Goal: Information Seeking & Learning: Learn about a topic

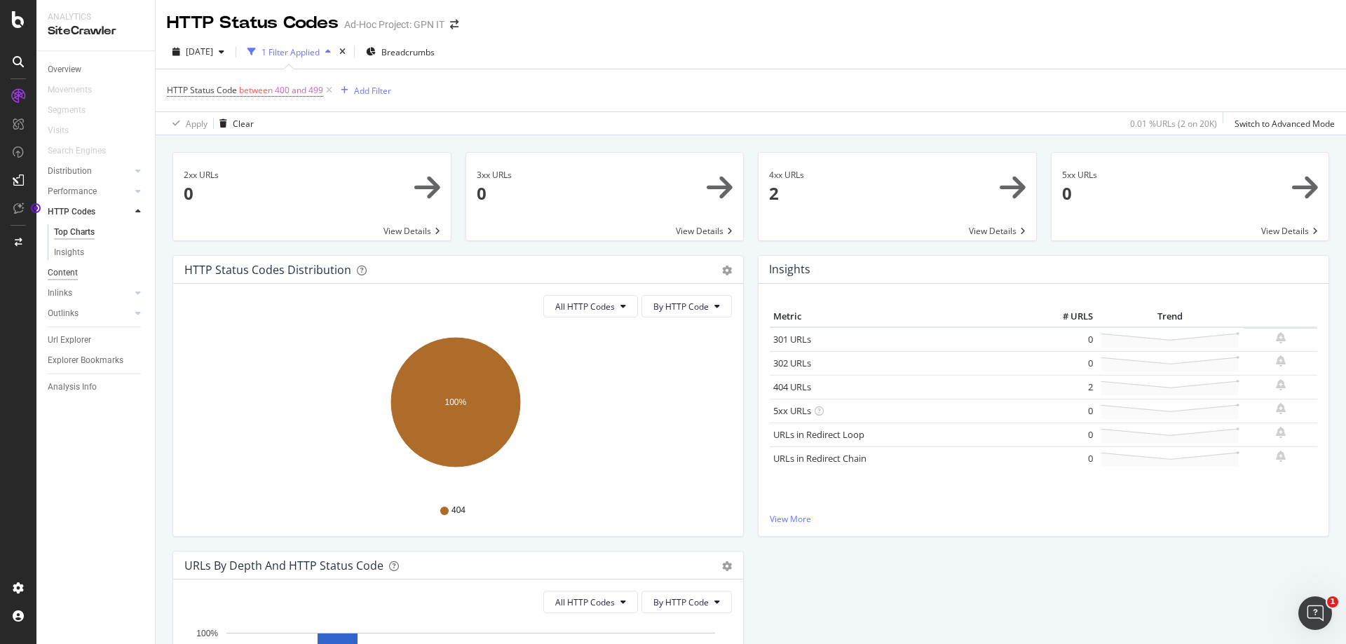
click at [75, 275] on div "Content" at bounding box center [63, 273] width 30 height 15
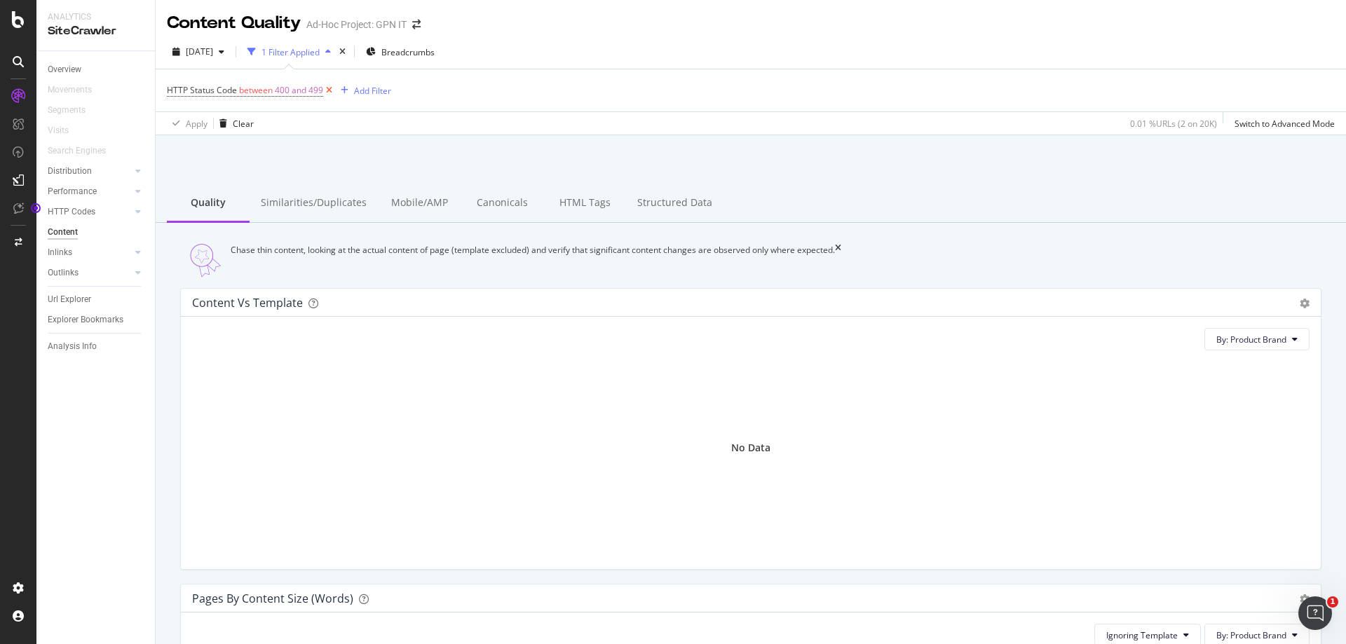
click at [330, 89] on icon at bounding box center [329, 90] width 12 height 14
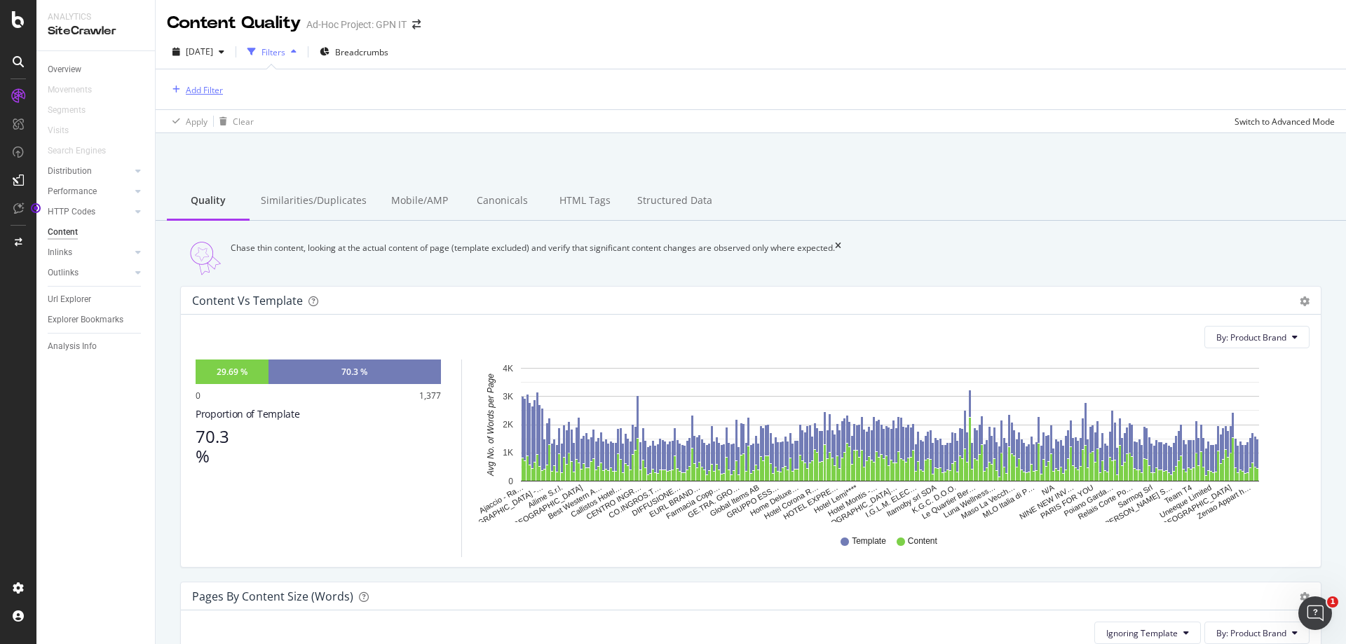
click at [201, 88] on div "Add Filter" at bounding box center [204, 90] width 37 height 12
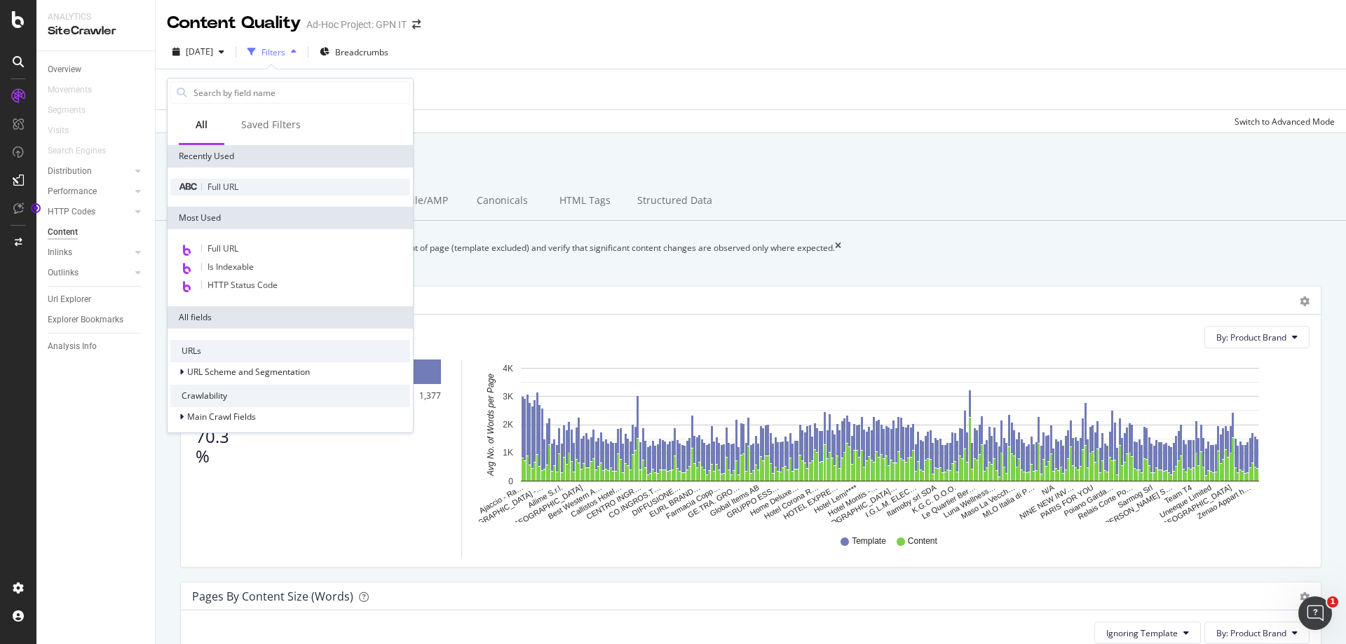
click at [244, 184] on div "Full URL" at bounding box center [290, 187] width 240 height 17
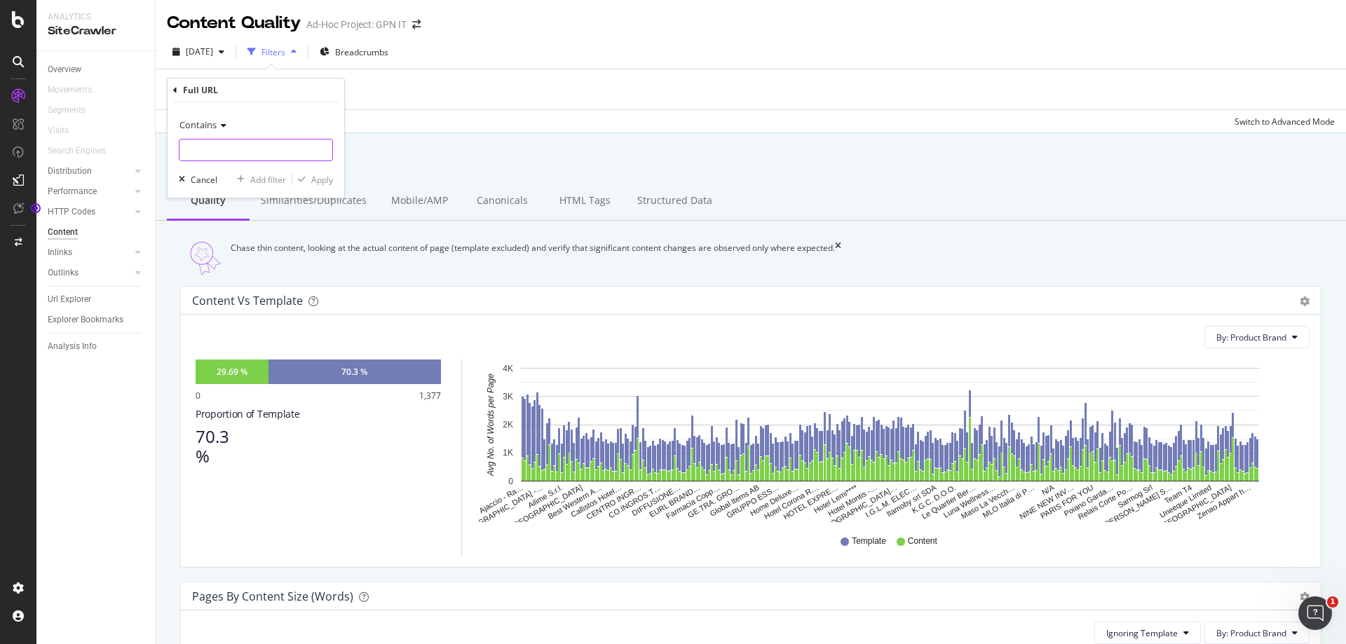
click at [273, 143] on input "text" at bounding box center [255, 150] width 153 height 22
paste input "[URL][DOMAIN_NAME]"
type input "[URL][DOMAIN_NAME]"
click at [315, 179] on div "Apply" at bounding box center [322, 180] width 22 height 12
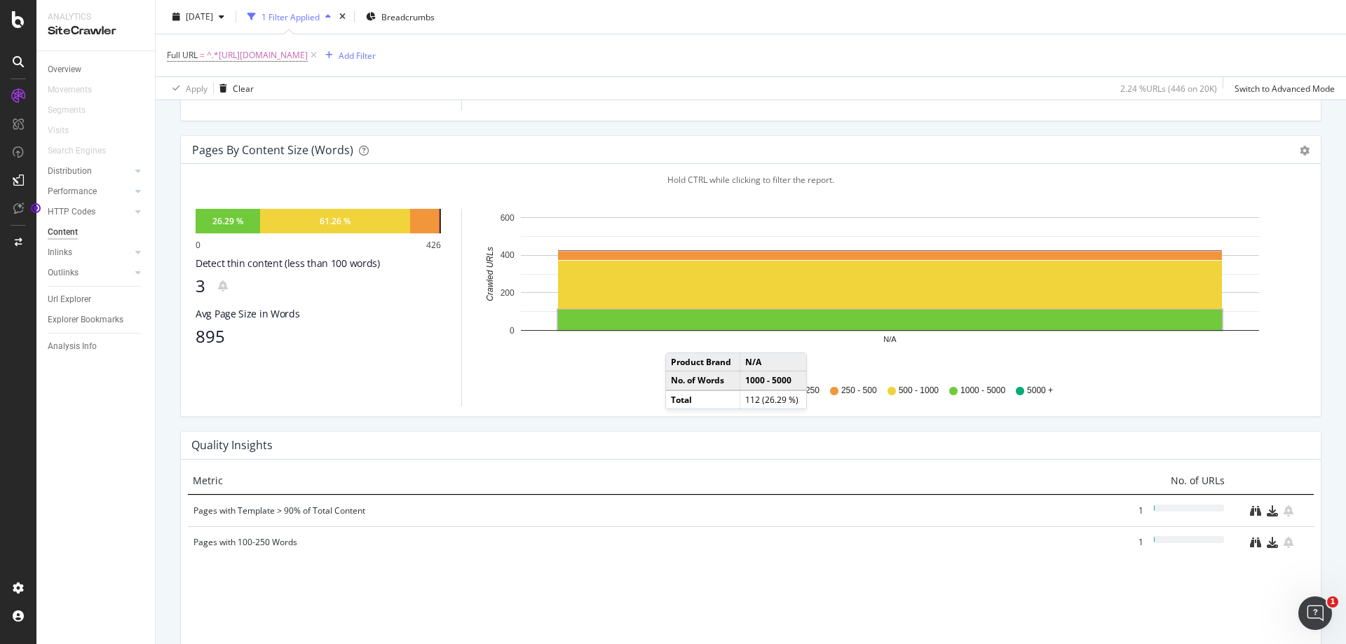
scroll to position [491, 0]
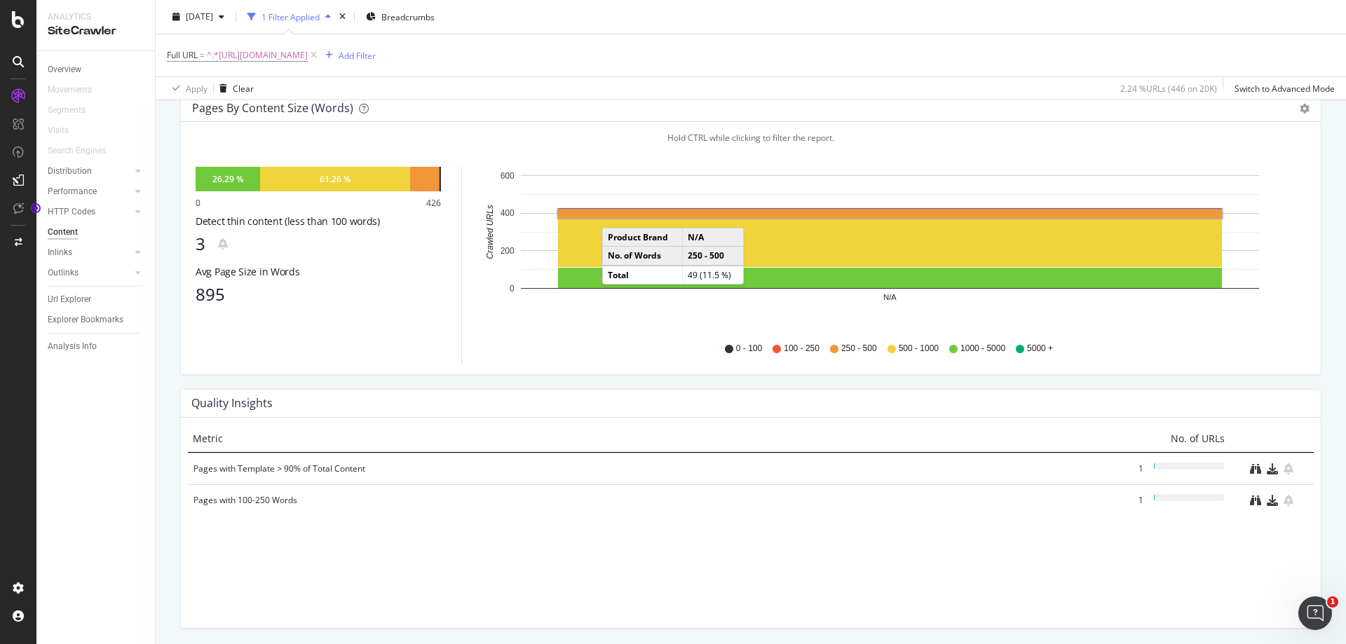
click at [616, 218] on rect "A chart." at bounding box center [890, 214] width 664 height 8
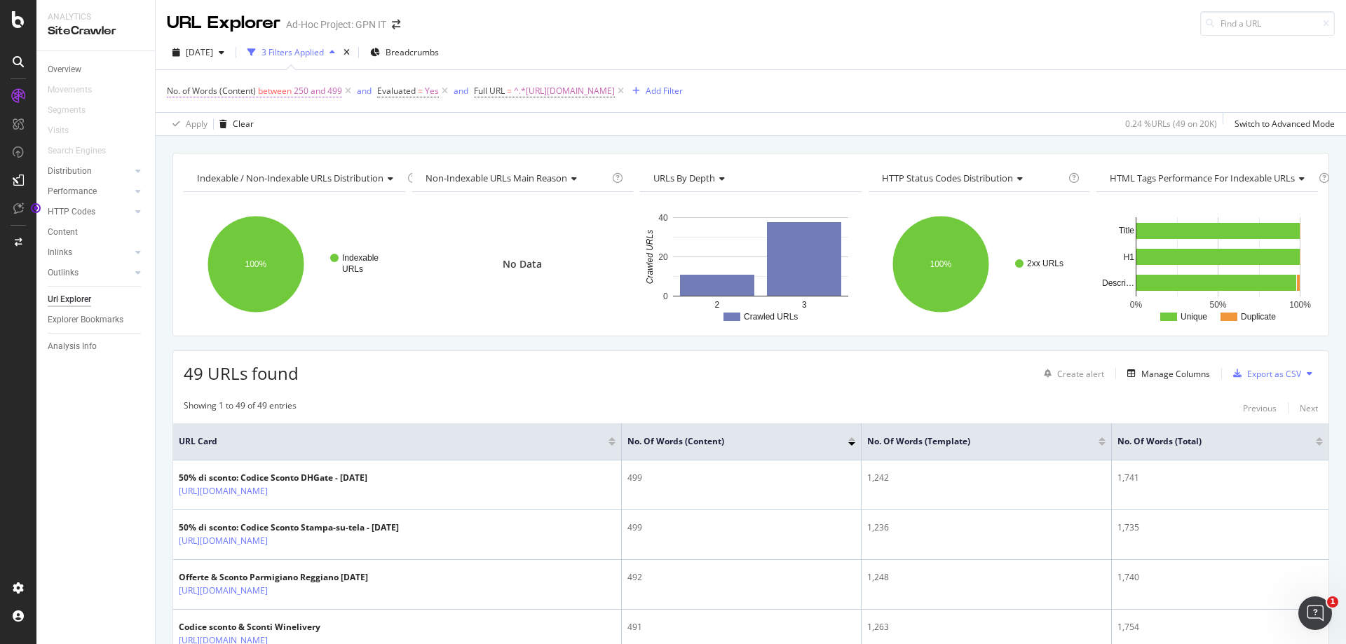
click at [303, 88] on span "250 and 499" at bounding box center [318, 91] width 48 height 20
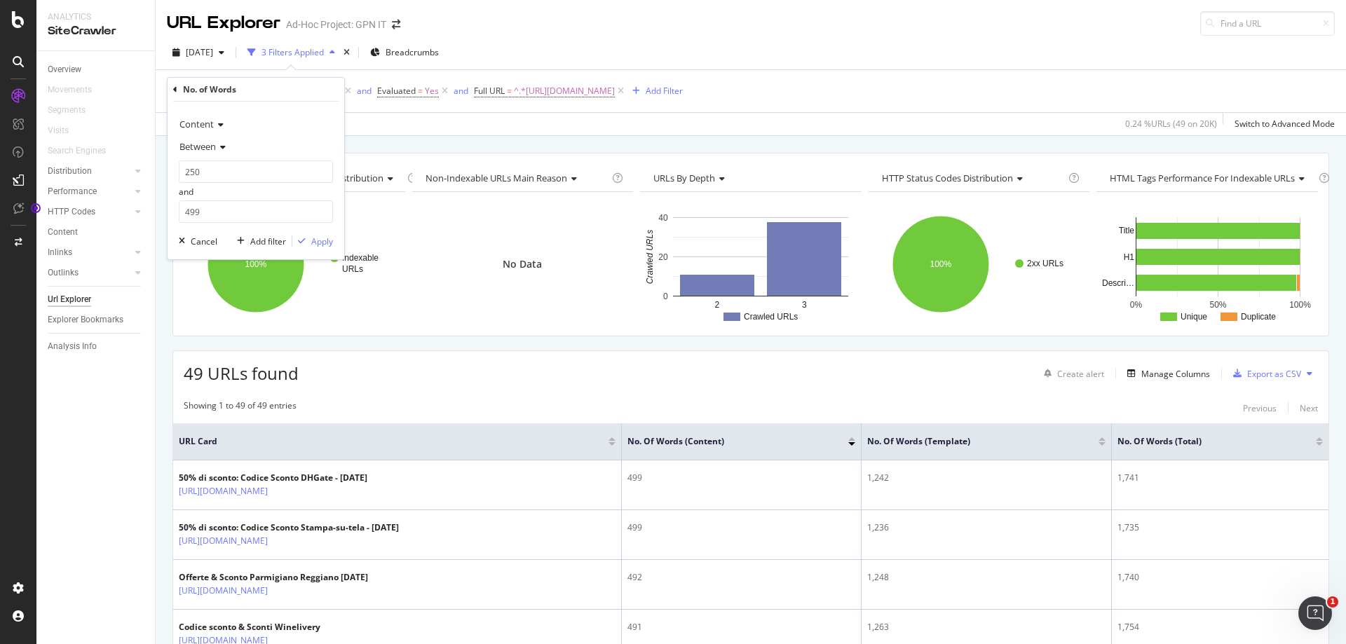
click at [210, 125] on span "Content" at bounding box center [196, 124] width 34 height 13
click at [284, 111] on div "Content Total Template Content Between 250 and 499 Cancel Add filter Apply" at bounding box center [256, 181] width 177 height 158
click at [201, 142] on span "Between" at bounding box center [197, 146] width 36 height 13
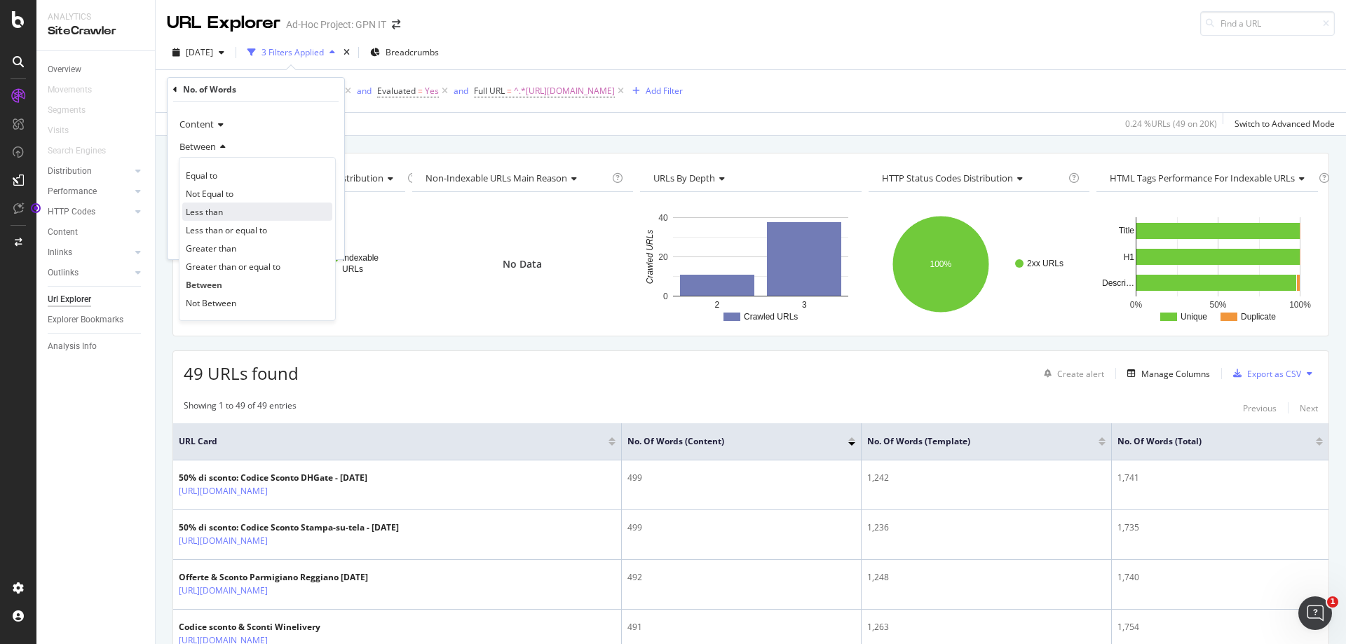
click at [222, 216] on span "Less than" at bounding box center [204, 212] width 37 height 12
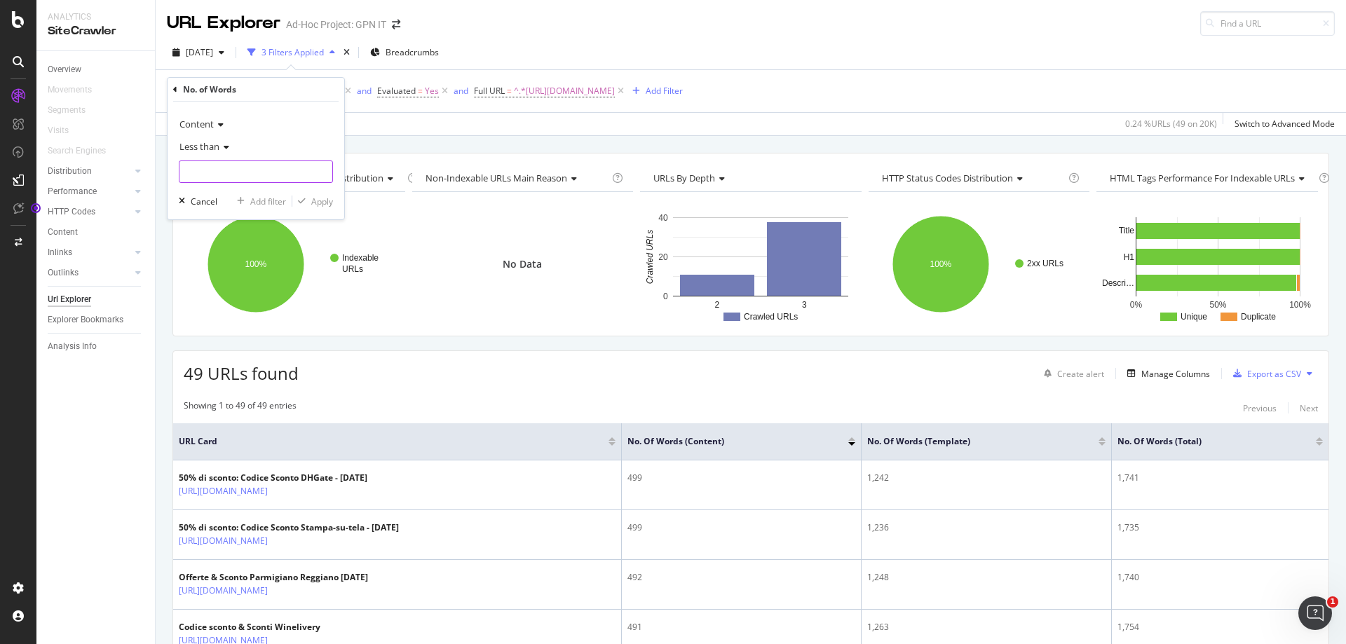
click at [225, 174] on input "number" at bounding box center [256, 171] width 154 height 22
type input "300"
click at [310, 198] on div "button" at bounding box center [301, 201] width 19 height 8
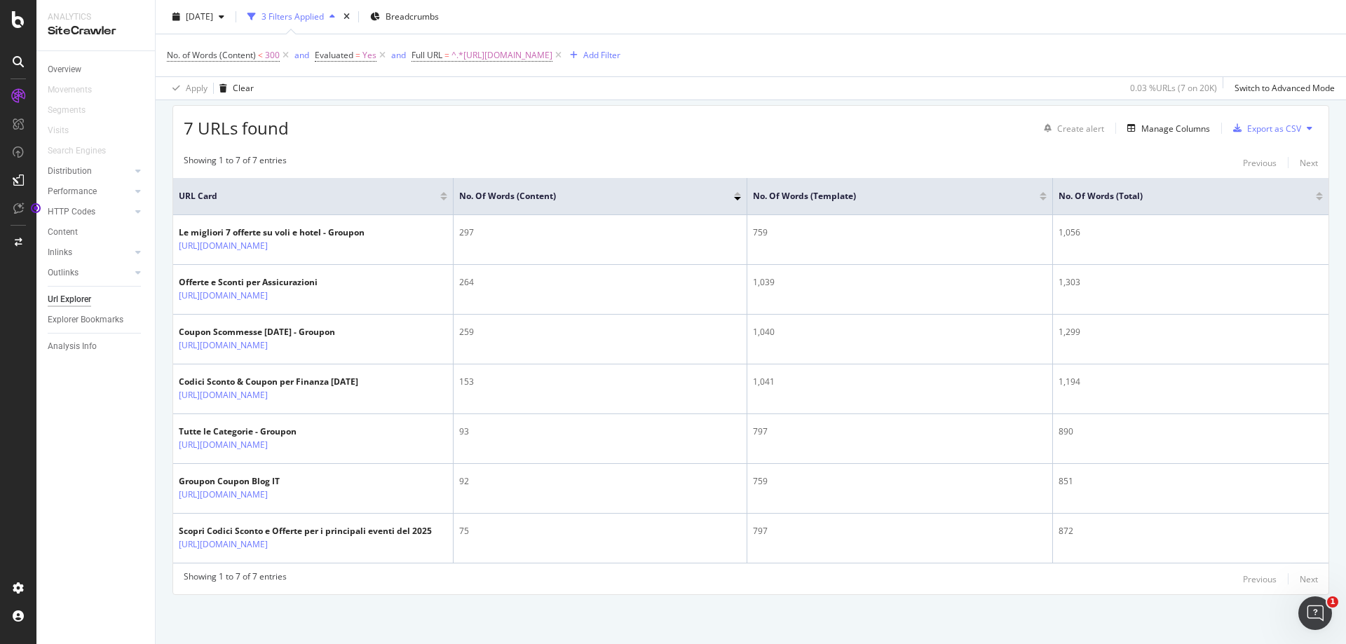
scroll to position [287, 0]
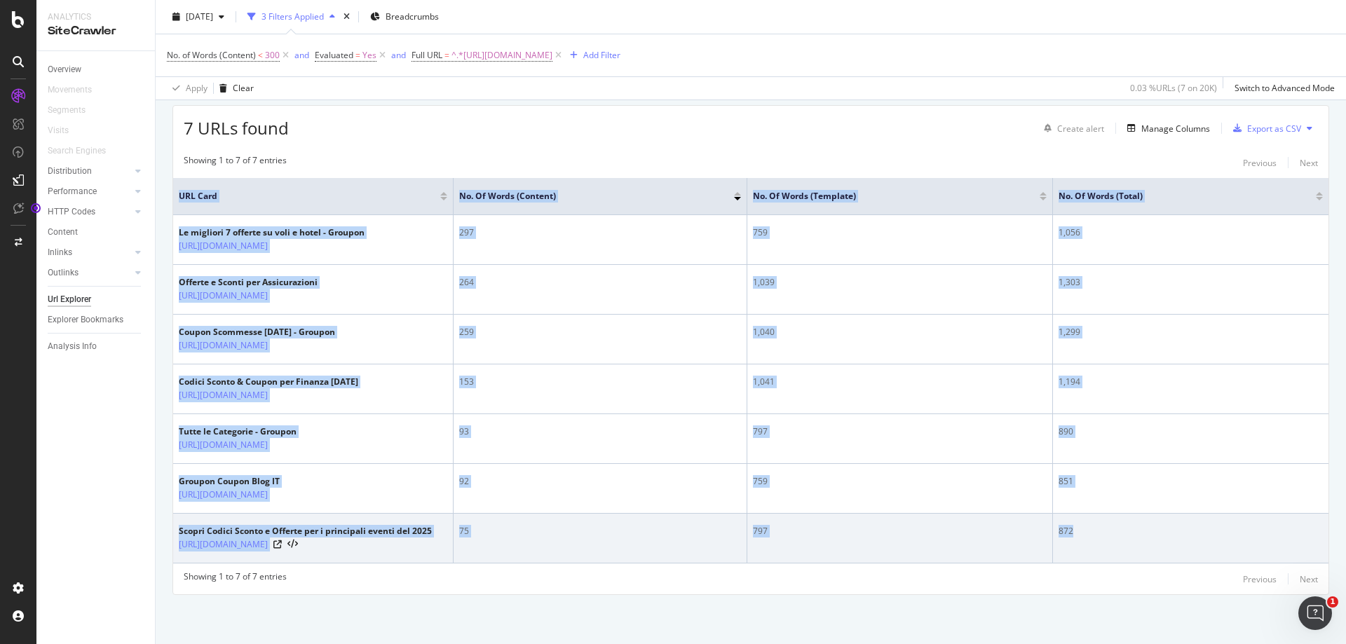
drag, startPoint x: 179, startPoint y: 152, endPoint x: 1116, endPoint y: 543, distance: 1015.4
click at [1116, 543] on table "URL Card No. of Words (Content) No. of Words (Template) No. of Words (Total) Le…" at bounding box center [750, 370] width 1155 height 385
copy table "URL Card No. of Words (Content) No. of Words (Template) No. of Words (Total) Le…"
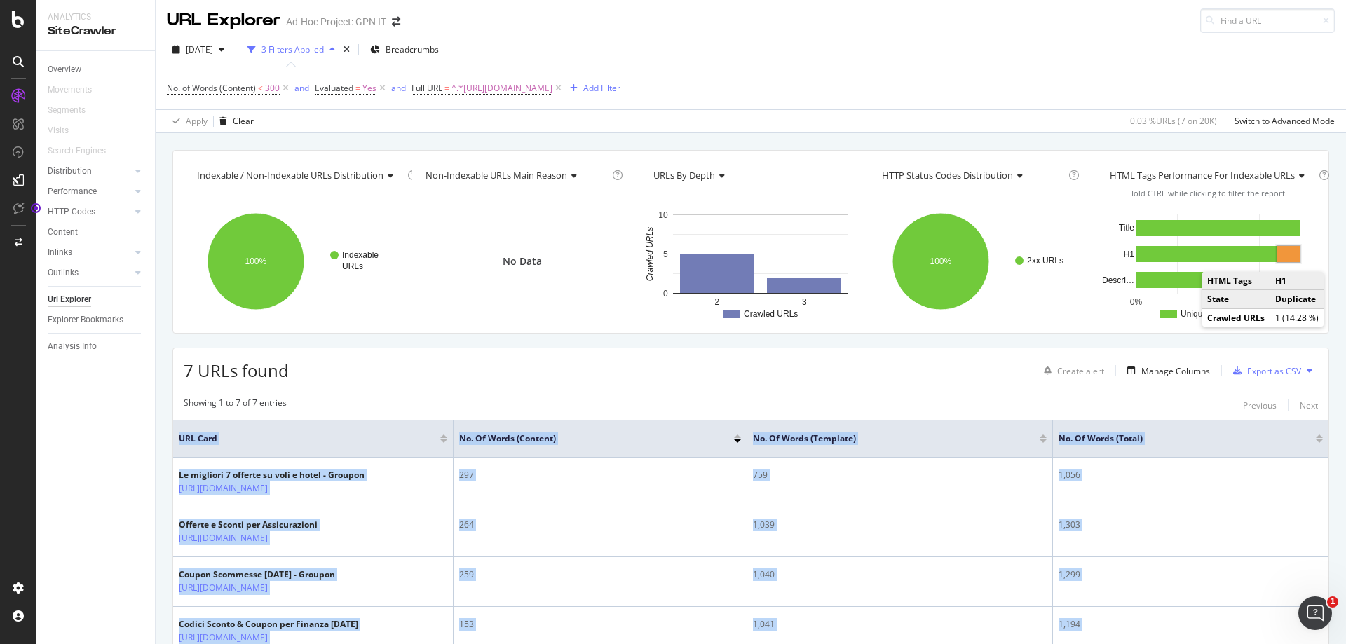
scroll to position [0, 0]
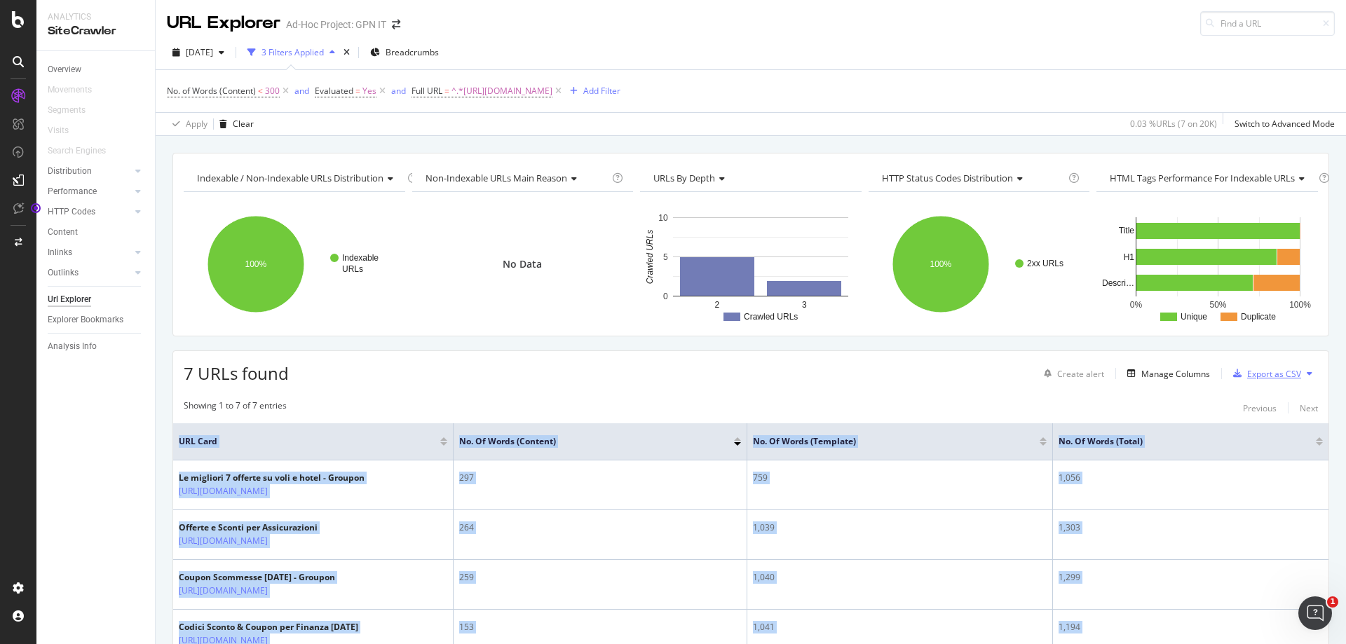
click at [1269, 374] on div "Export as CSV" at bounding box center [1274, 374] width 54 height 12
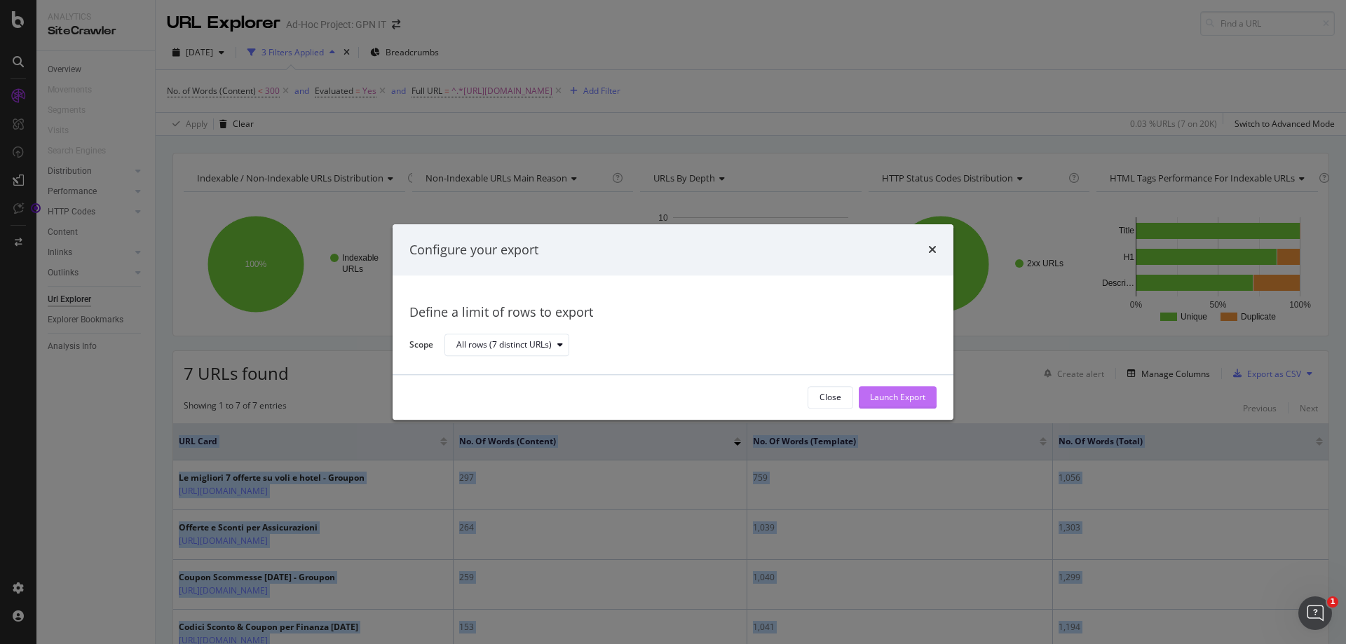
click at [911, 404] on div "Launch Export" at bounding box center [897, 397] width 55 height 21
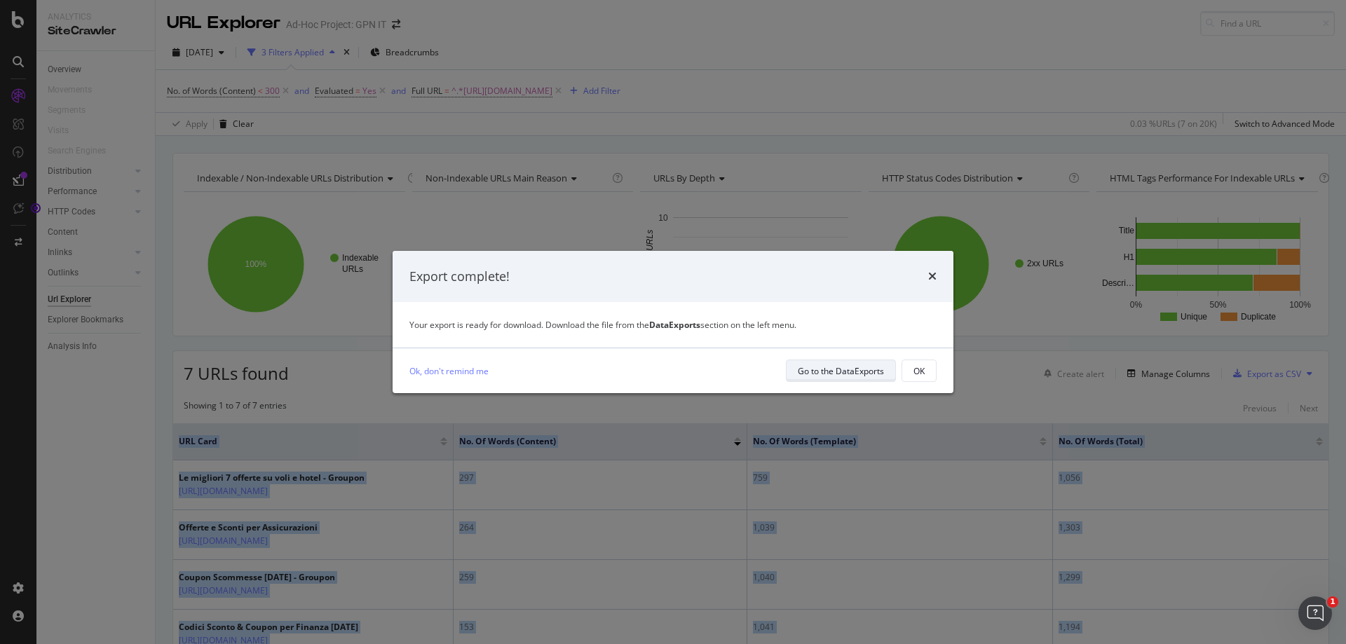
click at [795, 364] on button "Go to the DataExports" at bounding box center [841, 371] width 110 height 22
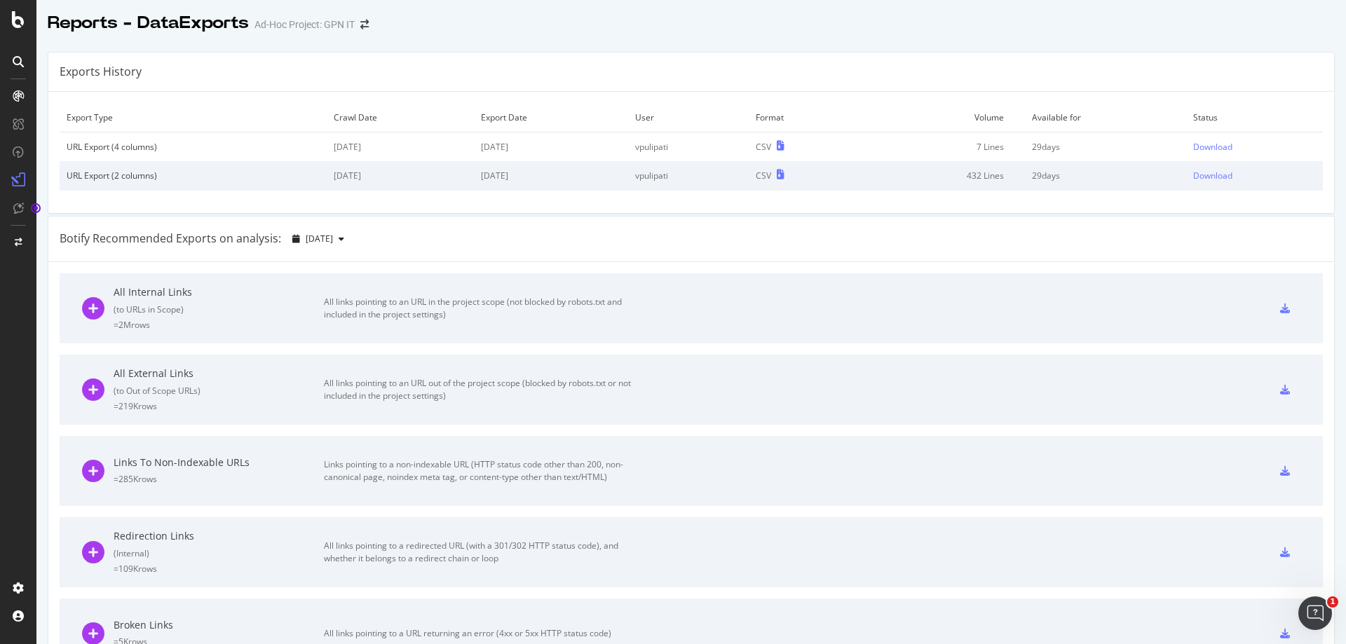
click at [1100, 142] on td "29 days" at bounding box center [1105, 146] width 161 height 29
click at [1196, 144] on div "Download" at bounding box center [1212, 147] width 39 height 12
click at [76, 130] on div "SiteCrawler" at bounding box center [77, 132] width 50 height 14
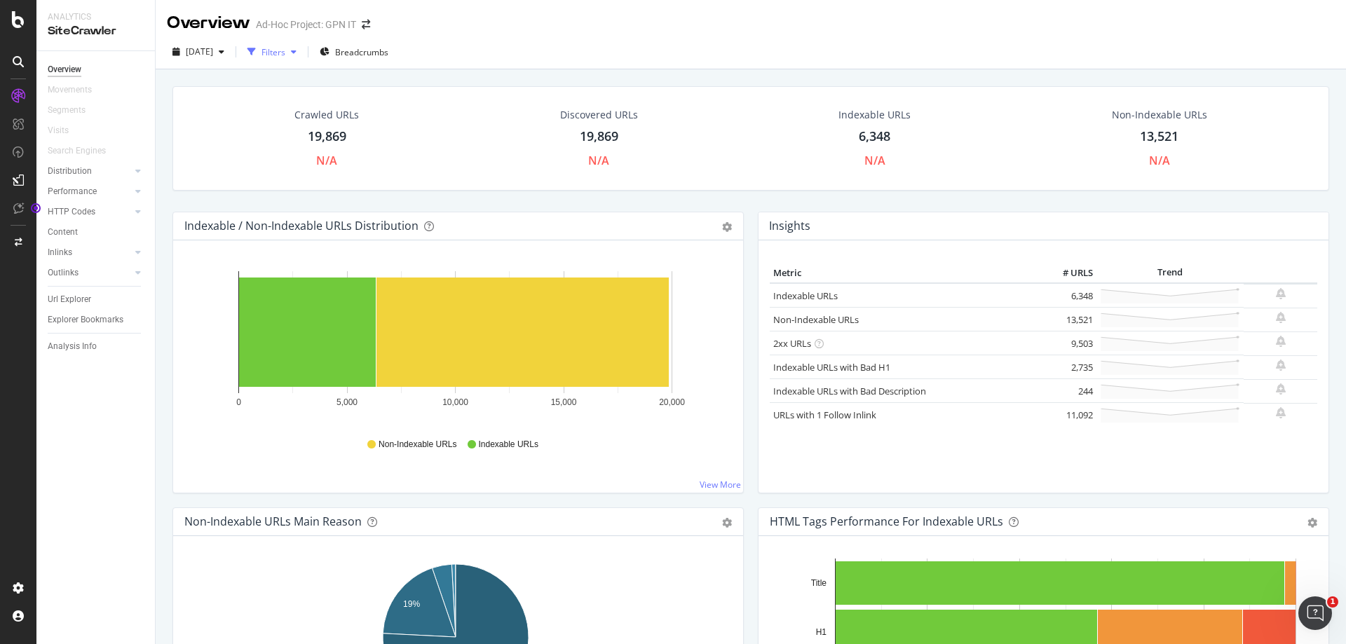
click at [285, 55] on div "Filters" at bounding box center [273, 52] width 24 height 12
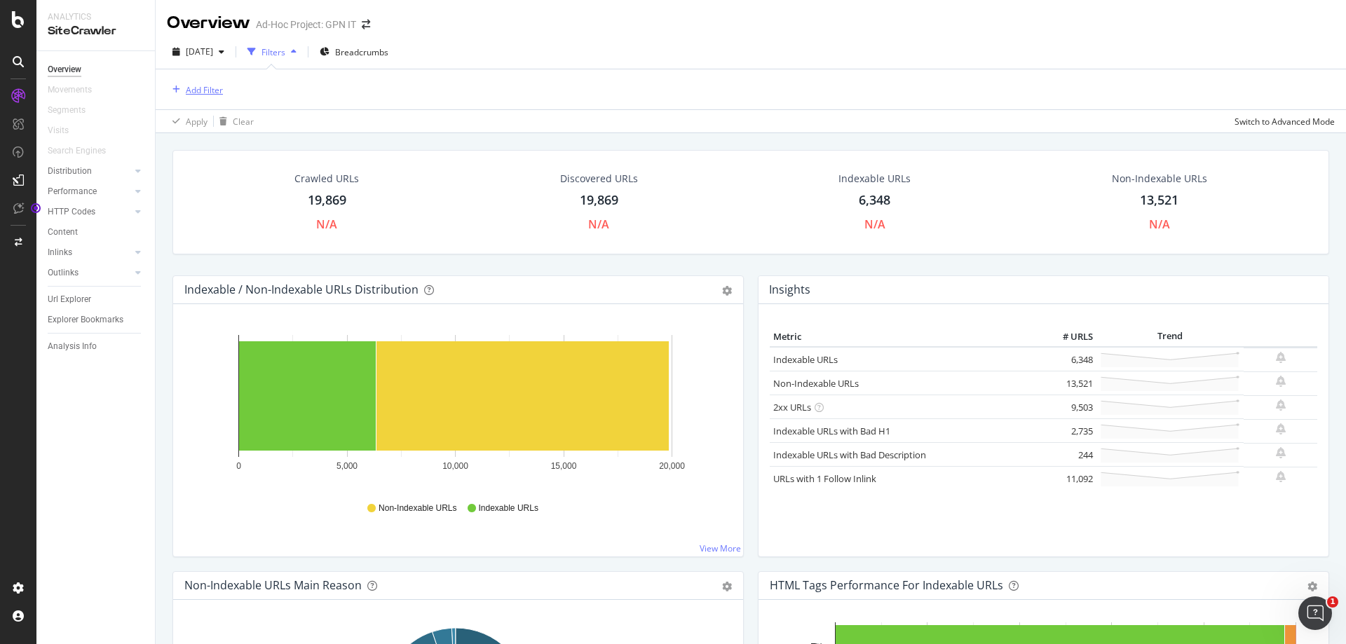
click at [206, 91] on div "Add Filter" at bounding box center [204, 90] width 37 height 12
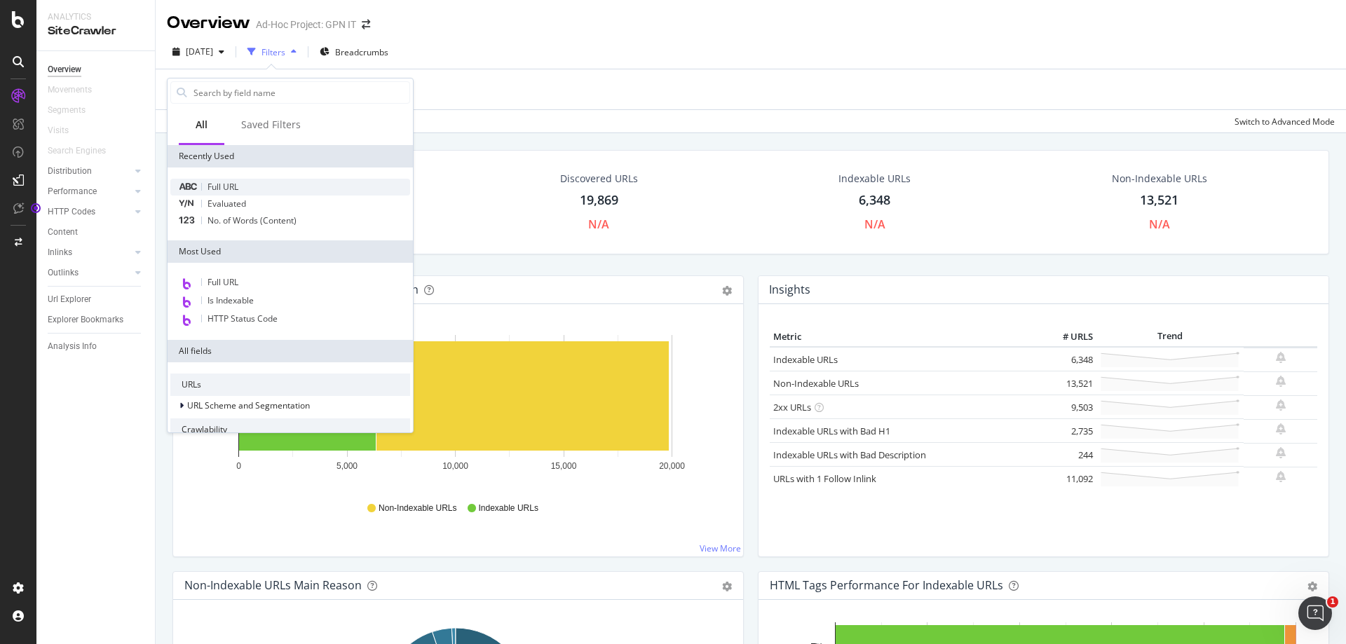
click at [238, 188] on span "Full URL" at bounding box center [222, 187] width 31 height 12
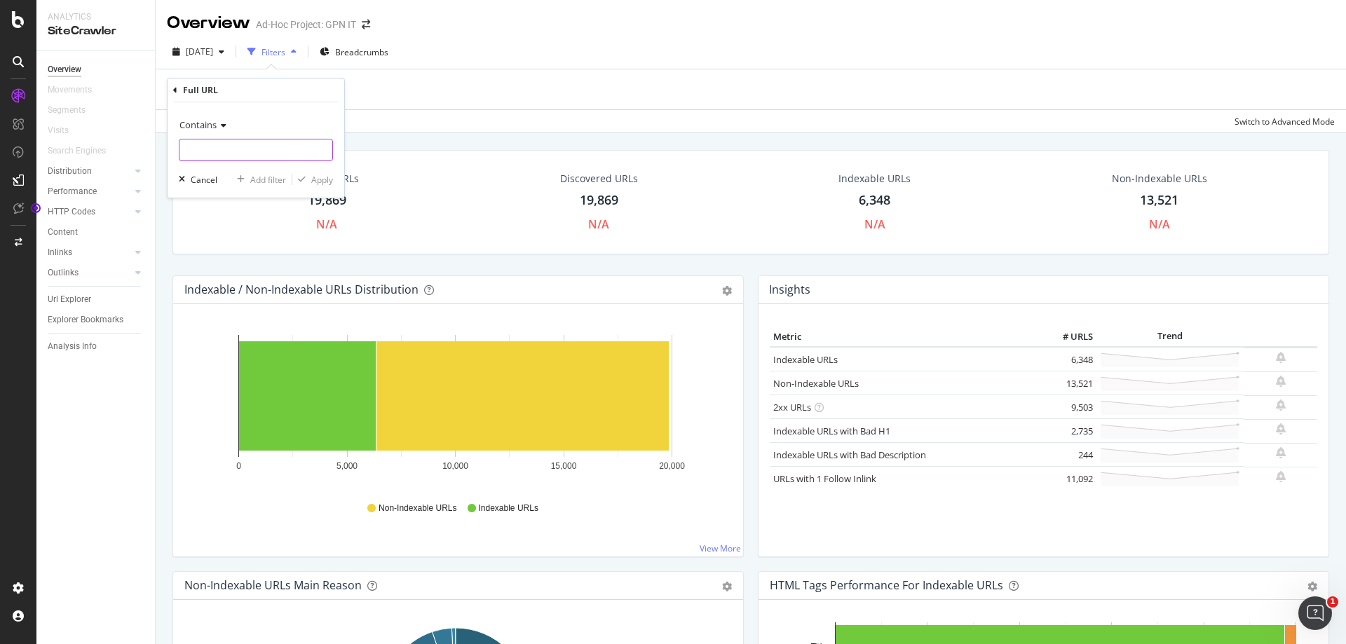
click at [252, 149] on input "text" at bounding box center [255, 150] width 153 height 22
paste input "[URL][DOMAIN_NAME]"
type input "[URL][DOMAIN_NAME]"
click at [321, 179] on div "Apply" at bounding box center [322, 180] width 22 height 12
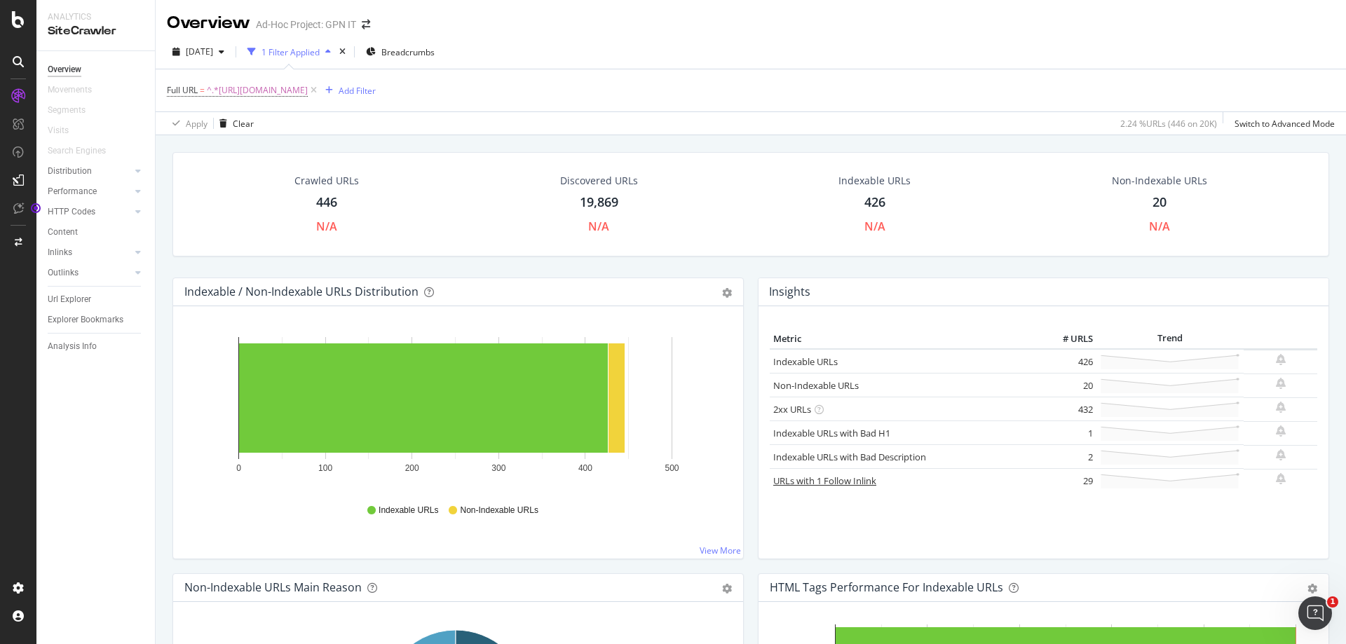
click at [811, 486] on link "URLs with 1 Follow Inlink" at bounding box center [824, 480] width 103 height 13
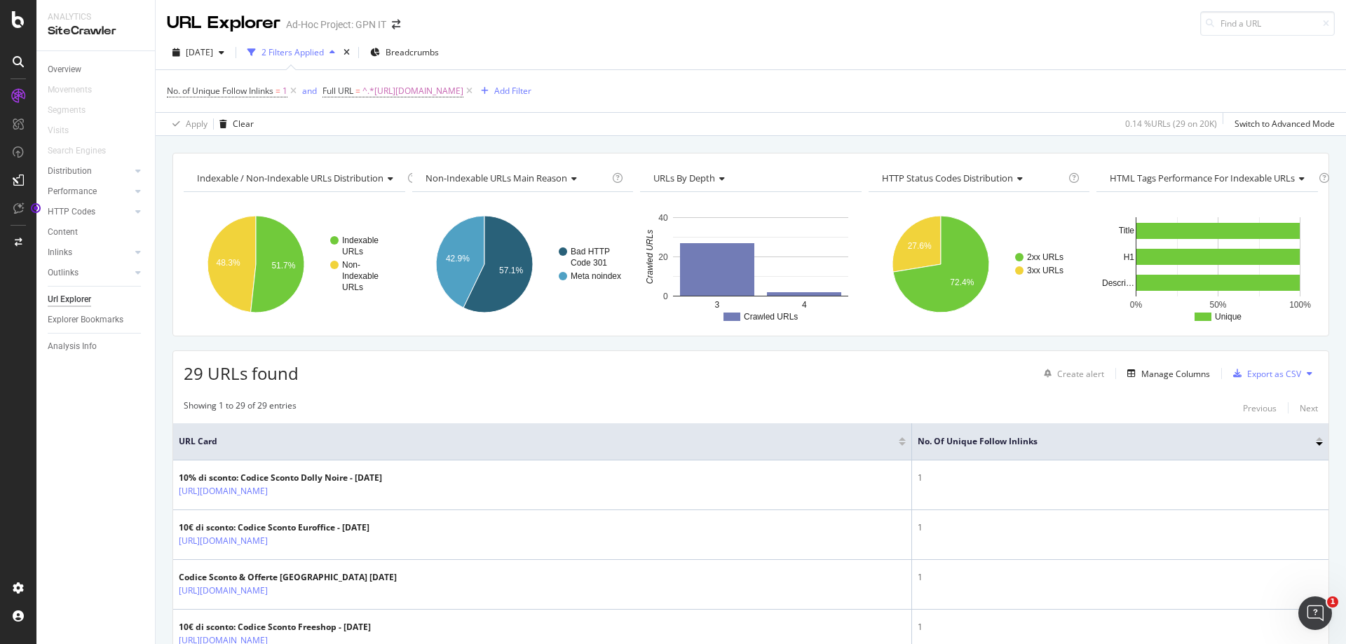
click at [389, 179] on icon at bounding box center [388, 179] width 10 height 8
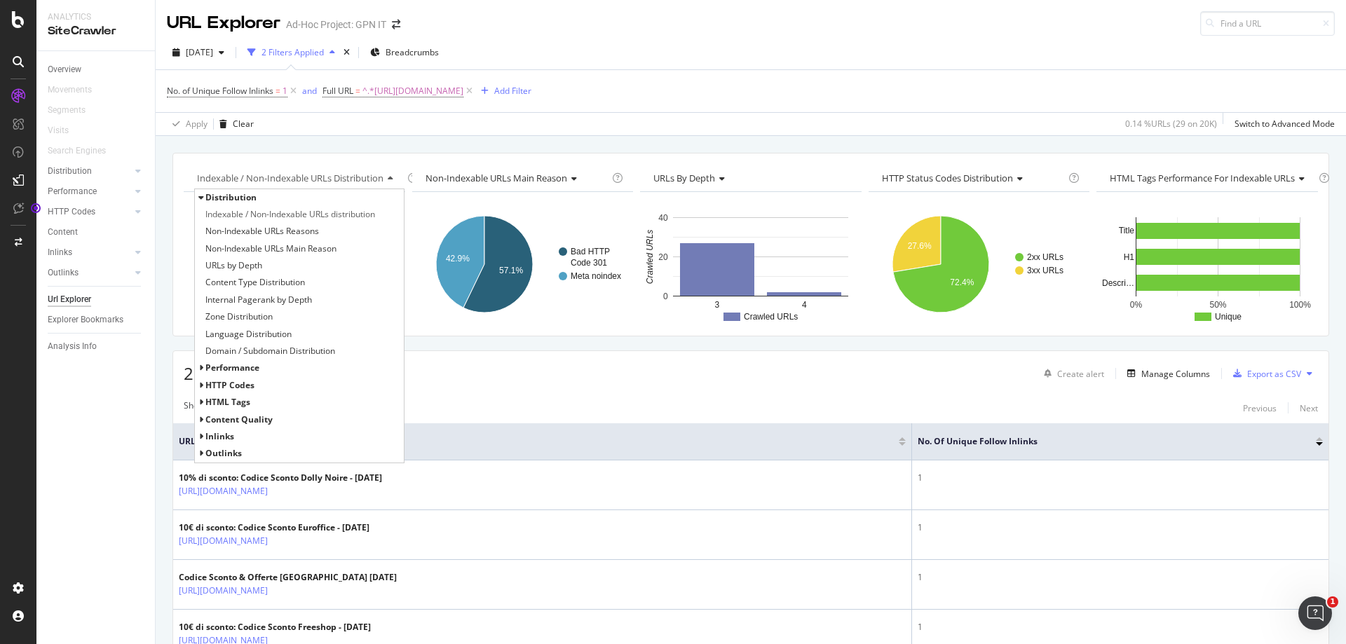
click at [389, 179] on icon at bounding box center [388, 179] width 10 height 8
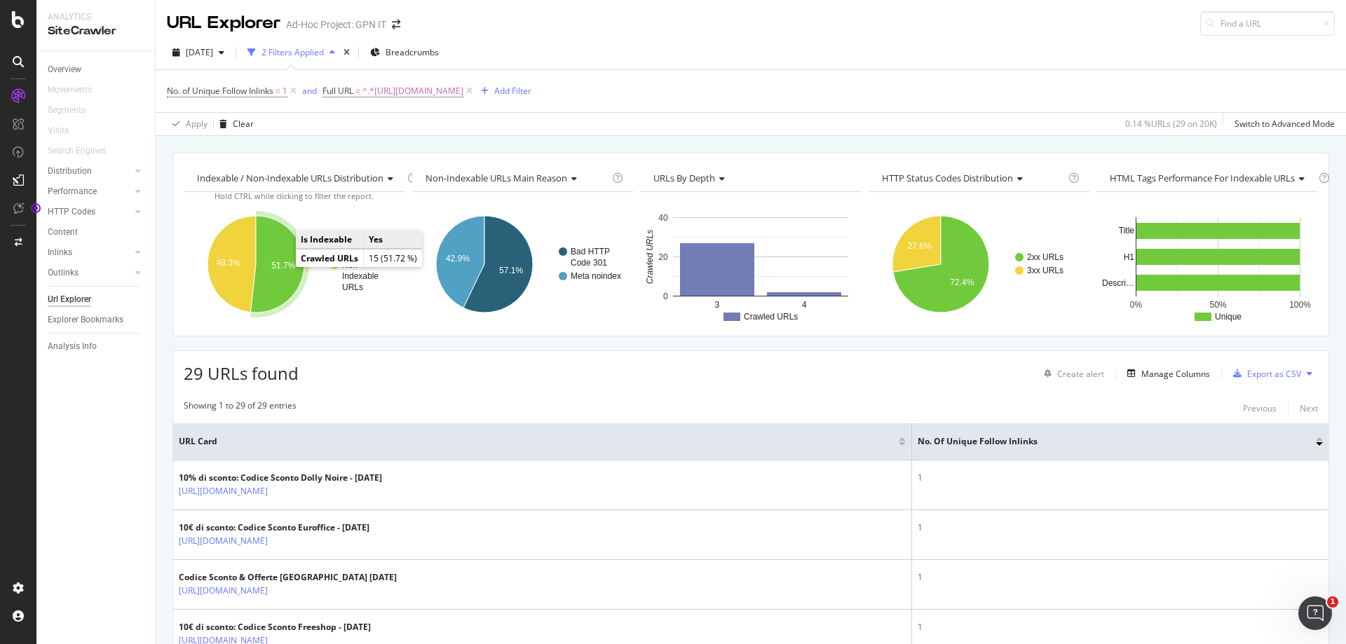
click at [292, 266] on text "51.7%" at bounding box center [283, 266] width 24 height 10
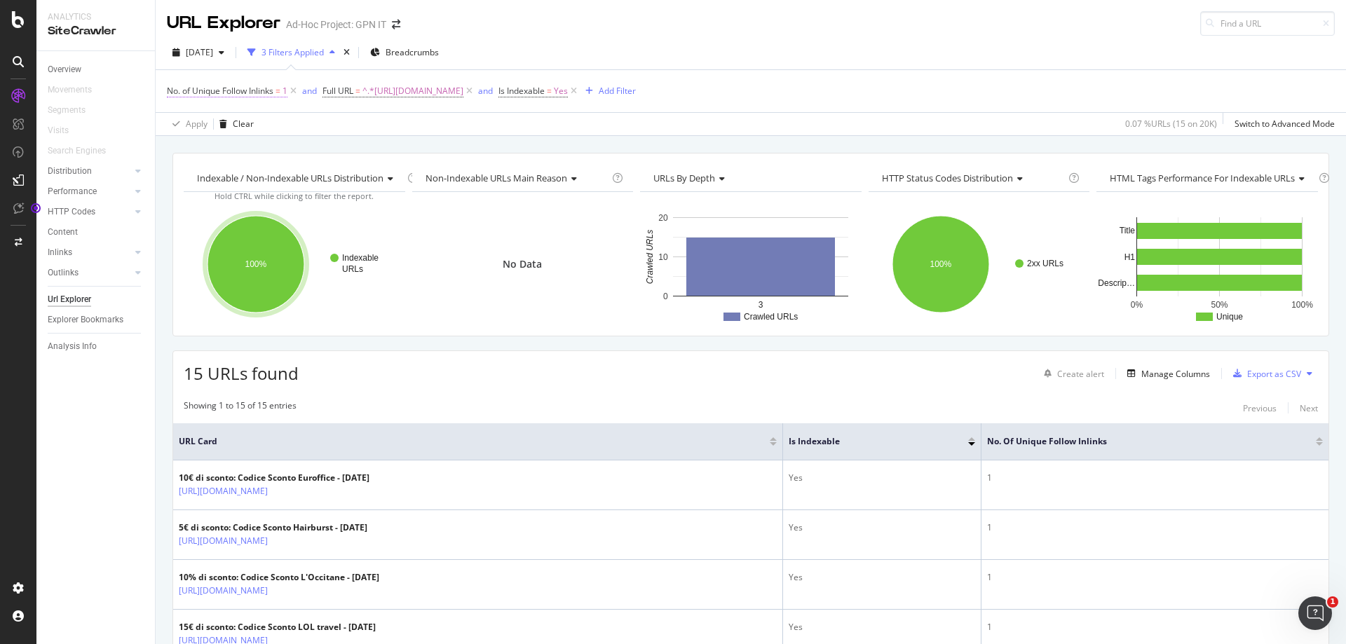
click at [265, 93] on span "No. of Unique Follow Inlinks" at bounding box center [220, 91] width 107 height 12
click at [215, 165] on input "1" at bounding box center [256, 171] width 154 height 22
click at [214, 150] on icon at bounding box center [219, 147] width 10 height 8
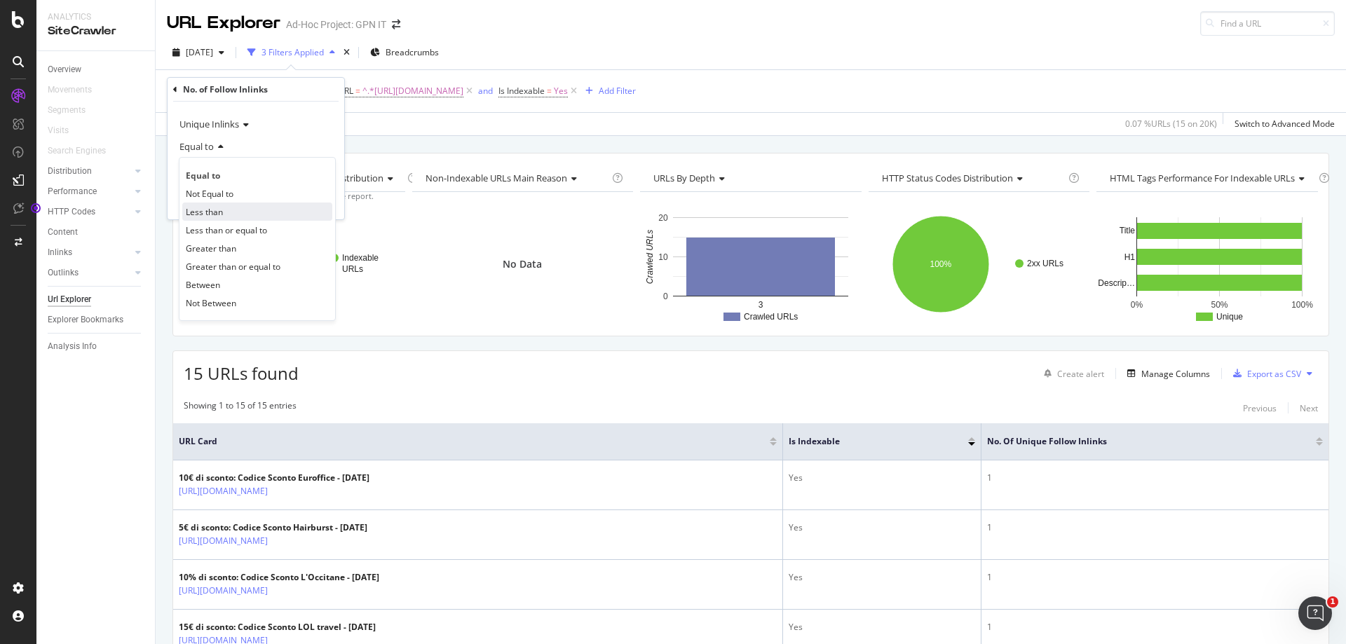
click at [228, 216] on div "Less than" at bounding box center [257, 212] width 150 height 18
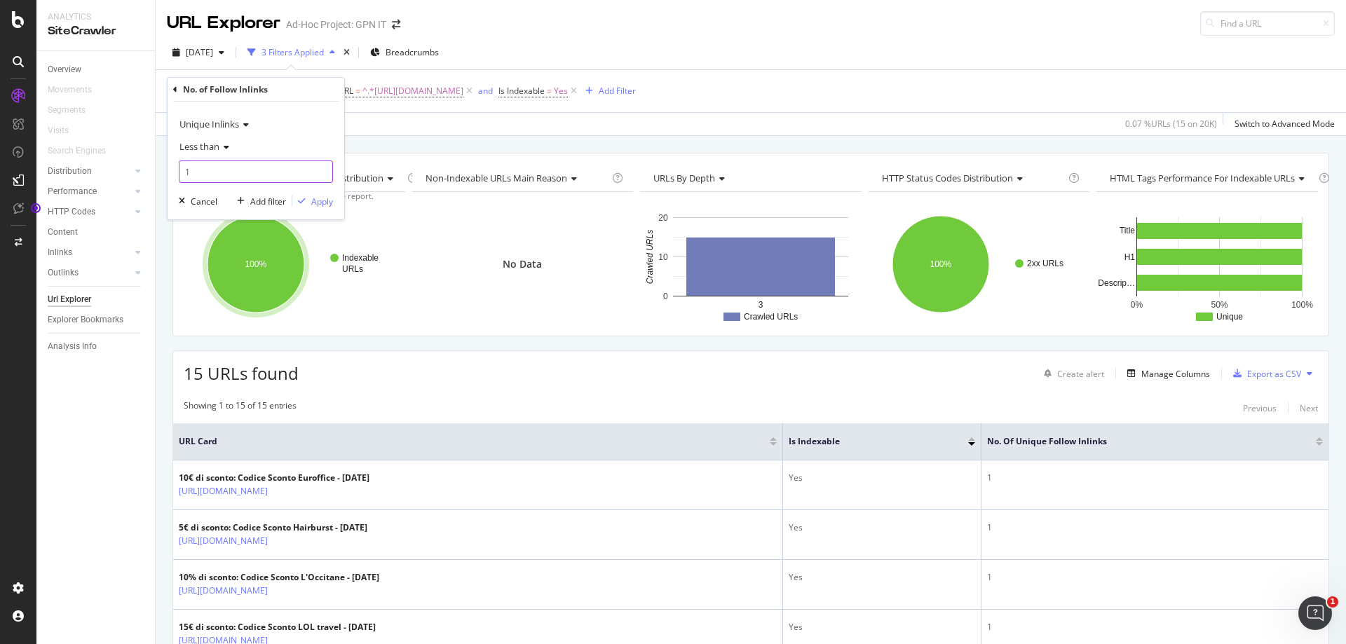
click at [217, 174] on input "1" at bounding box center [256, 171] width 154 height 22
type input "5"
click at [327, 203] on div "Apply" at bounding box center [322, 202] width 22 height 12
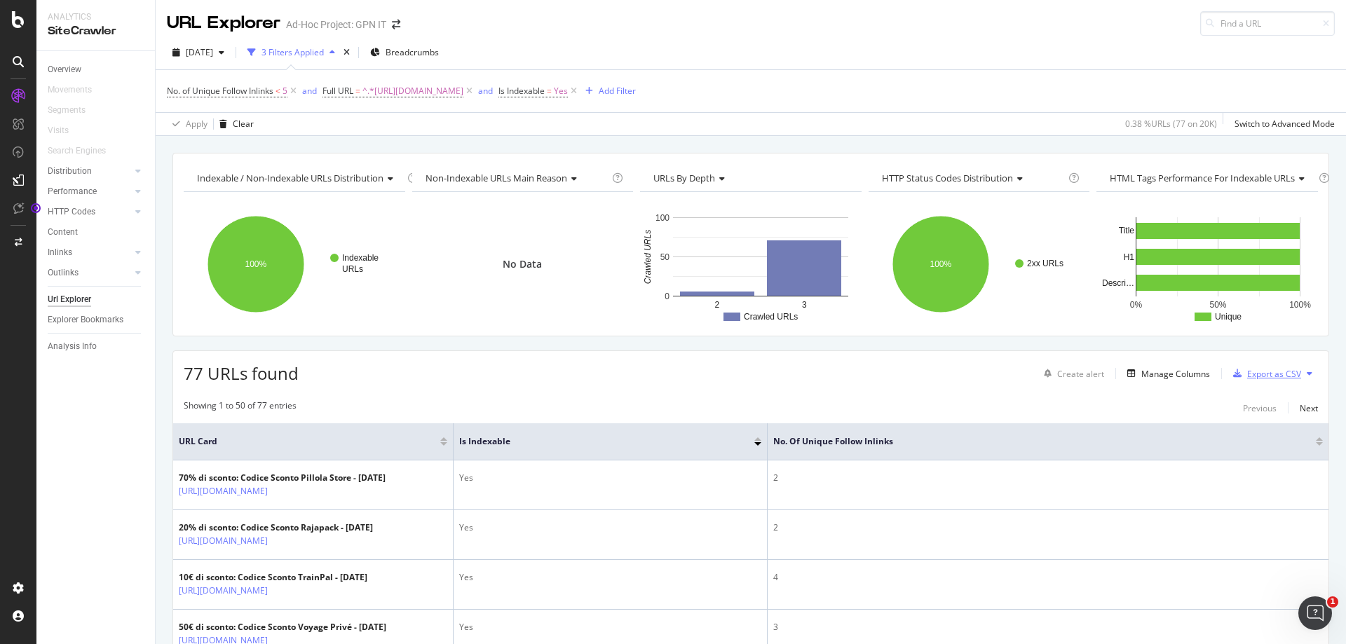
click at [1256, 373] on div "Export as CSV" at bounding box center [1274, 374] width 54 height 12
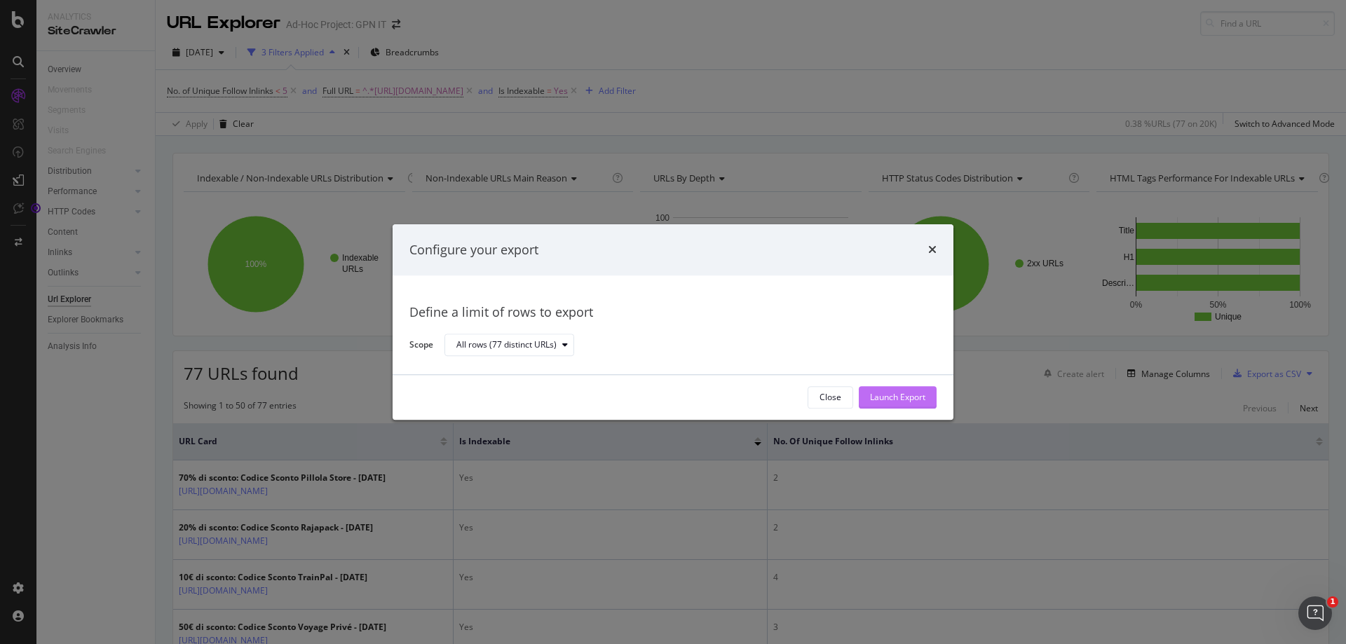
click at [915, 405] on div "Launch Export" at bounding box center [897, 397] width 55 height 21
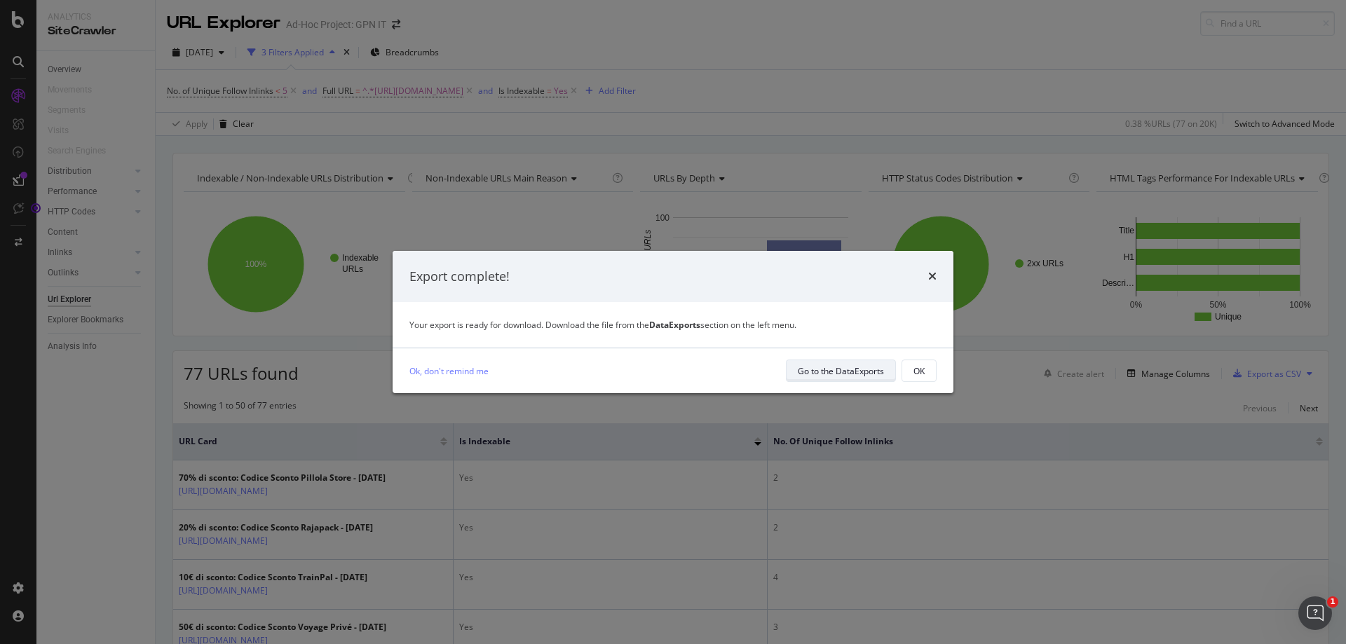
click at [847, 371] on div "Go to the DataExports" at bounding box center [841, 371] width 86 height 12
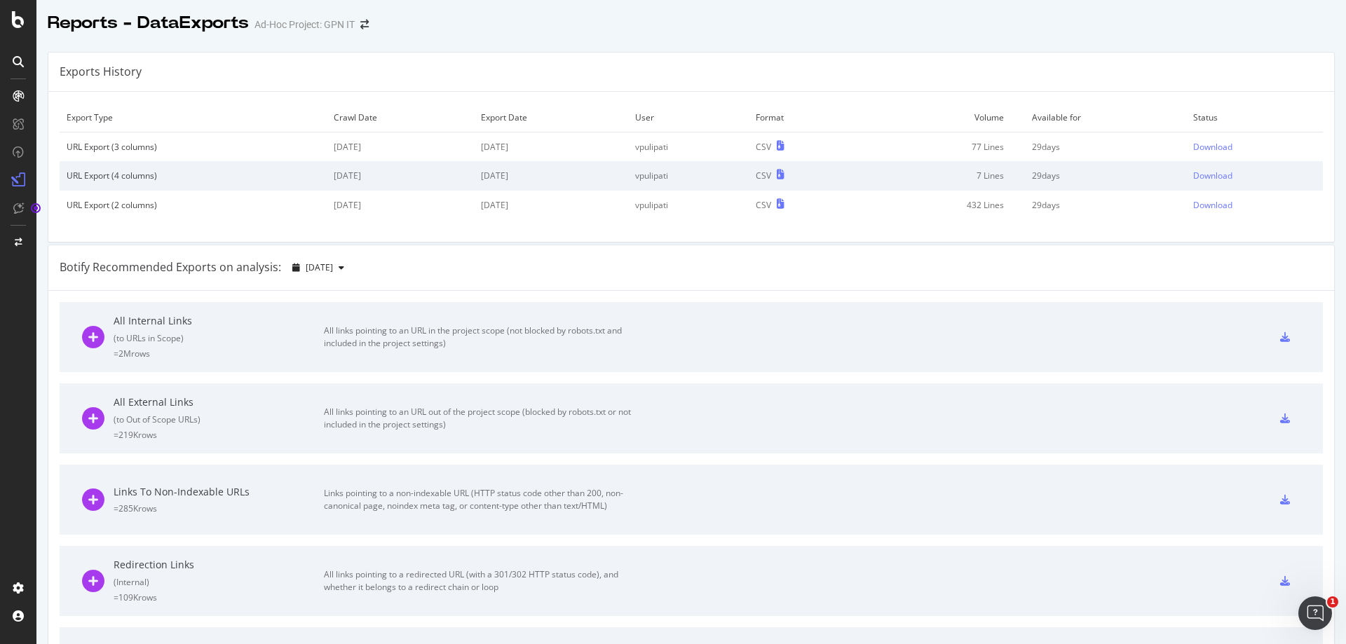
click at [248, 146] on div "URL Export (3 columns)" at bounding box center [193, 147] width 253 height 12
click at [1081, 144] on td "29 days" at bounding box center [1105, 146] width 161 height 29
click at [1195, 149] on div "Download" at bounding box center [1212, 147] width 39 height 12
